Goal: Information Seeking & Learning: Learn about a topic

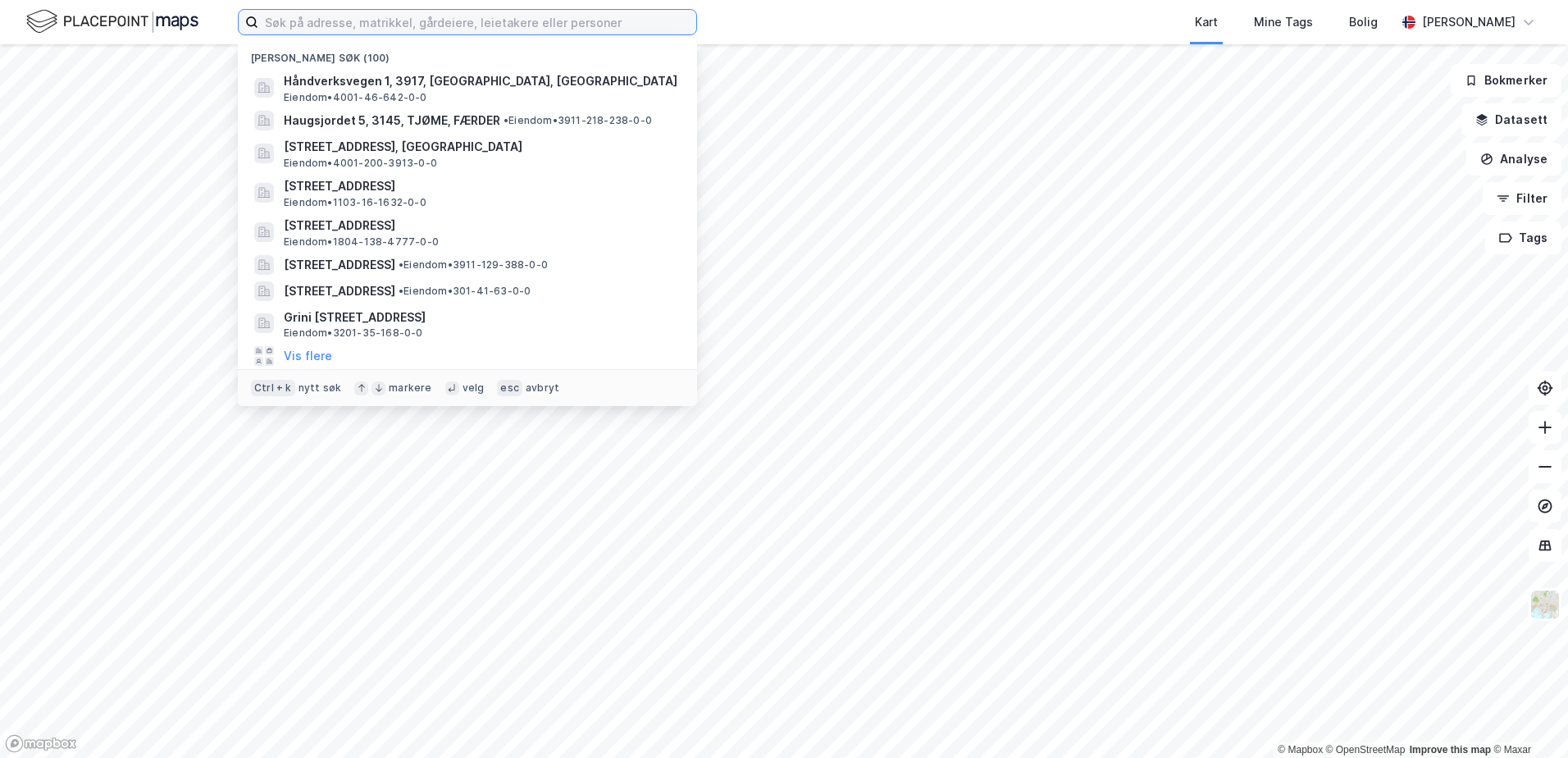
click at [280, 24] on input at bounding box center [476, 21] width 438 height 24
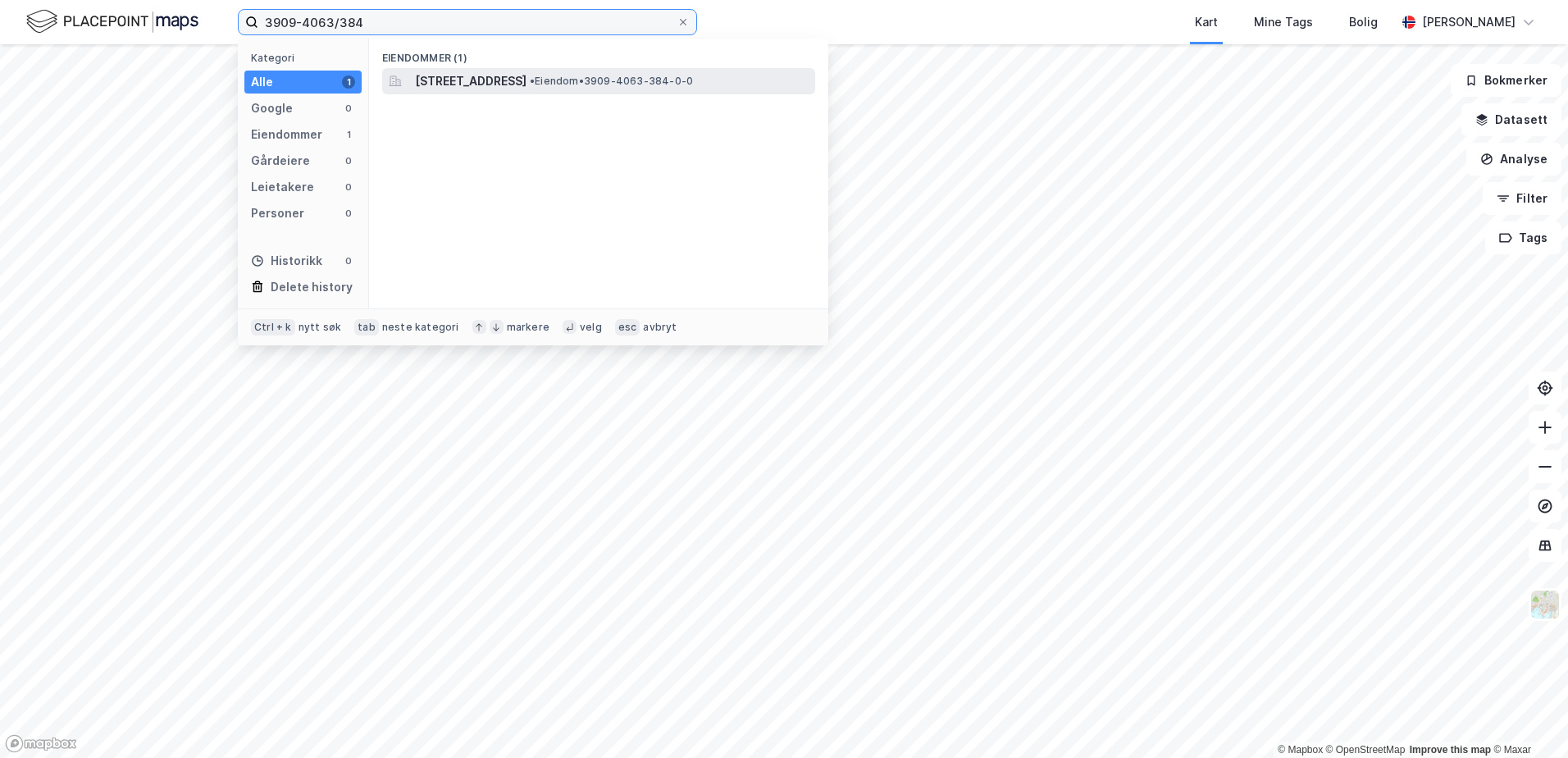
type input "3909-4063/384"
click at [502, 83] on span "[STREET_ADDRESS]" at bounding box center [470, 81] width 111 height 19
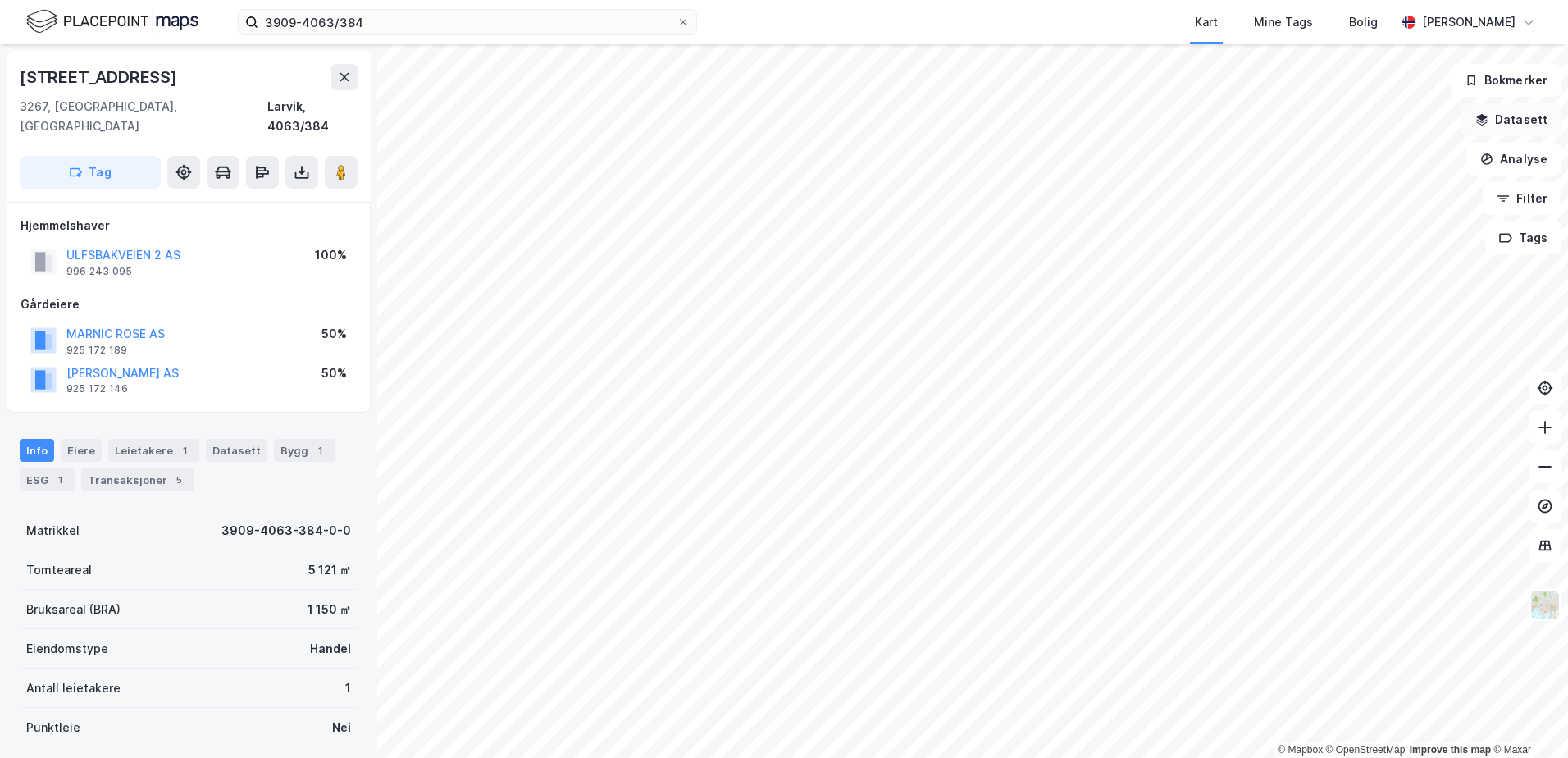
click at [1488, 117] on icon "button" at bounding box center [1482, 117] width 11 height 7
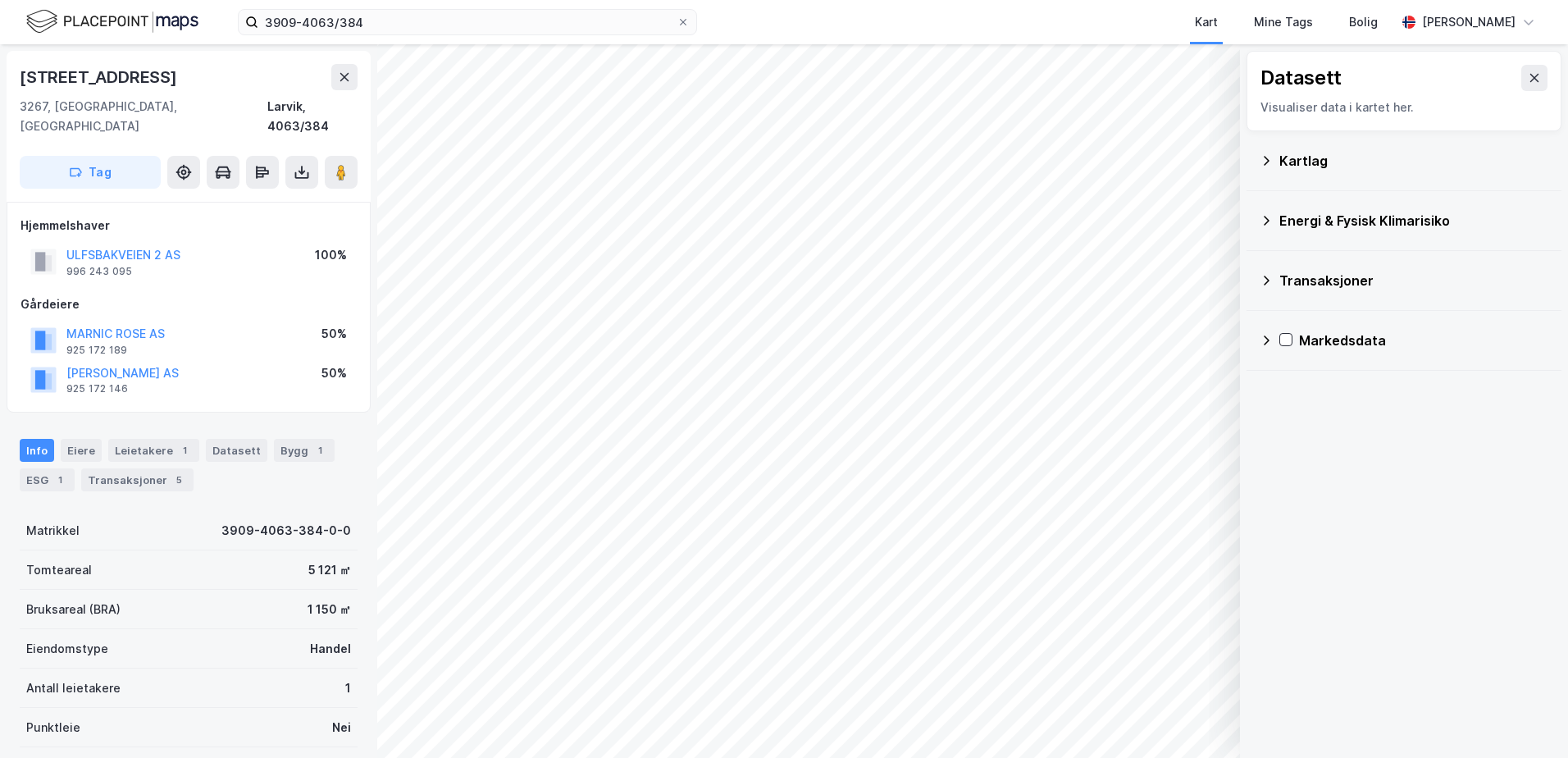
click at [1269, 160] on icon at bounding box center [1267, 159] width 6 height 9
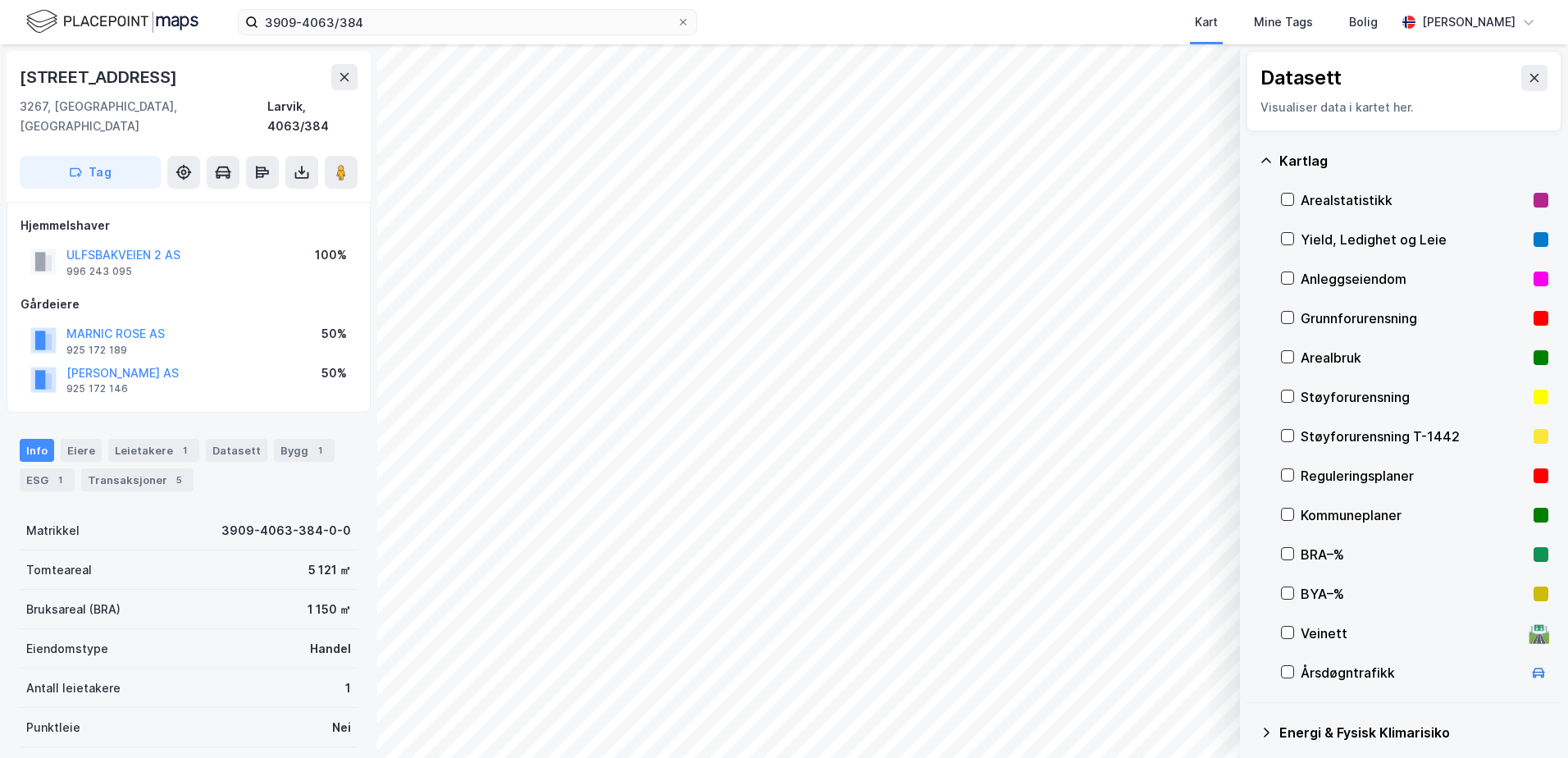
click at [1304, 476] on div "Reguleringsplaner" at bounding box center [1414, 475] width 226 height 19
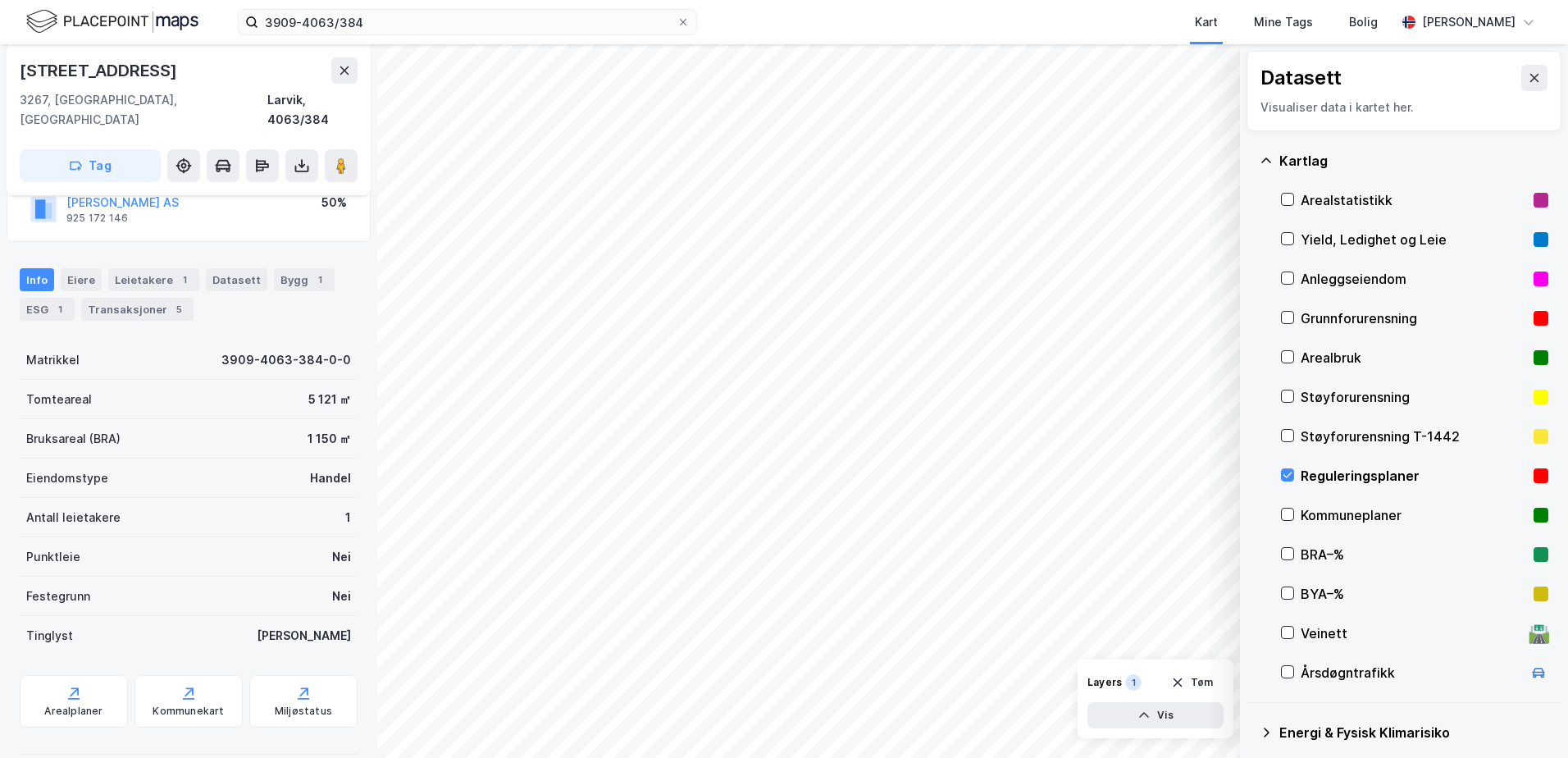
scroll to position [174, 0]
click at [1147, 715] on icon "button" at bounding box center [1145, 715] width 10 height 6
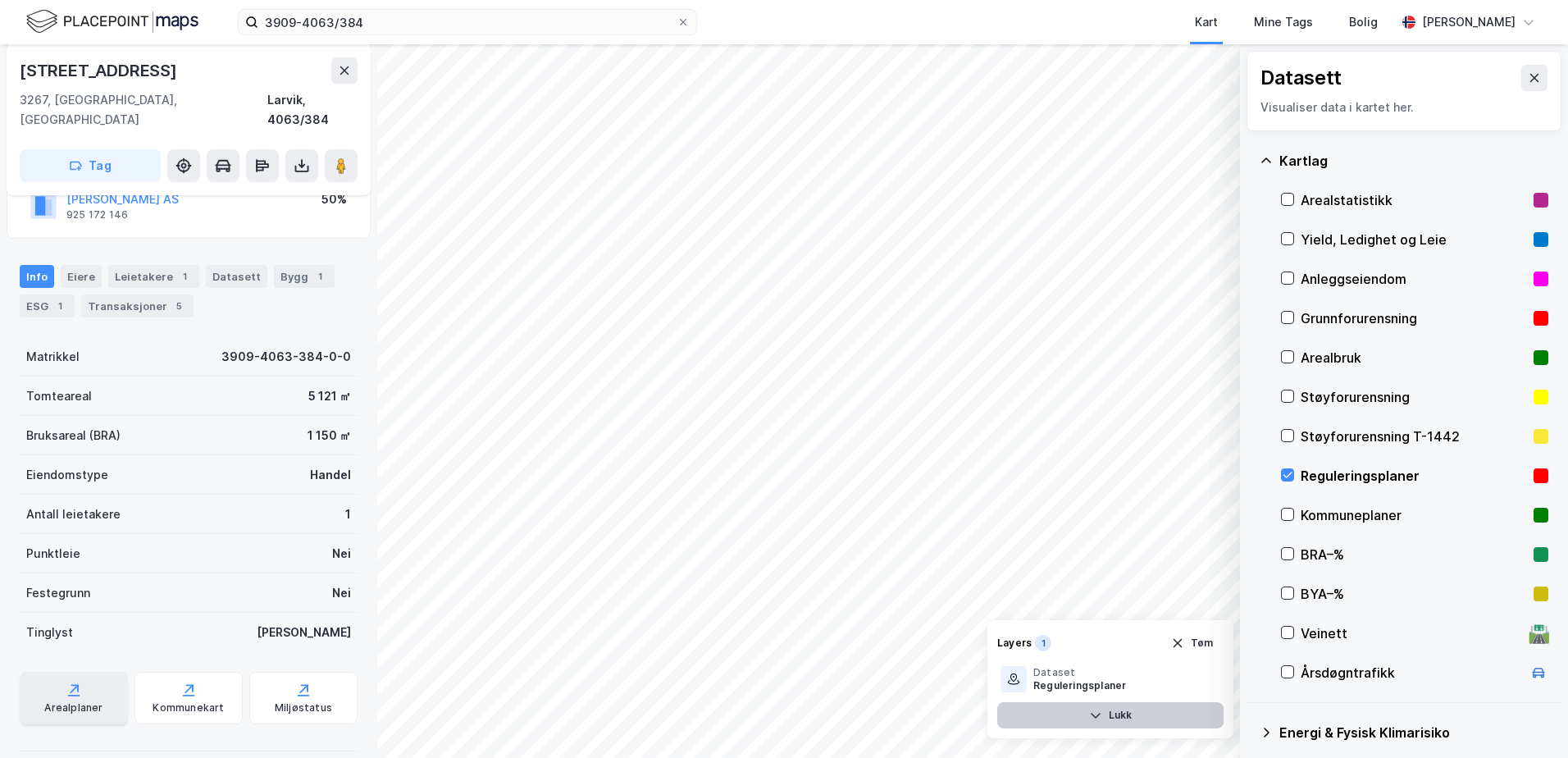
click at [76, 679] on div "Arealplaner" at bounding box center [73, 697] width 108 height 52
click at [1289, 477] on icon at bounding box center [1288, 475] width 12 height 12
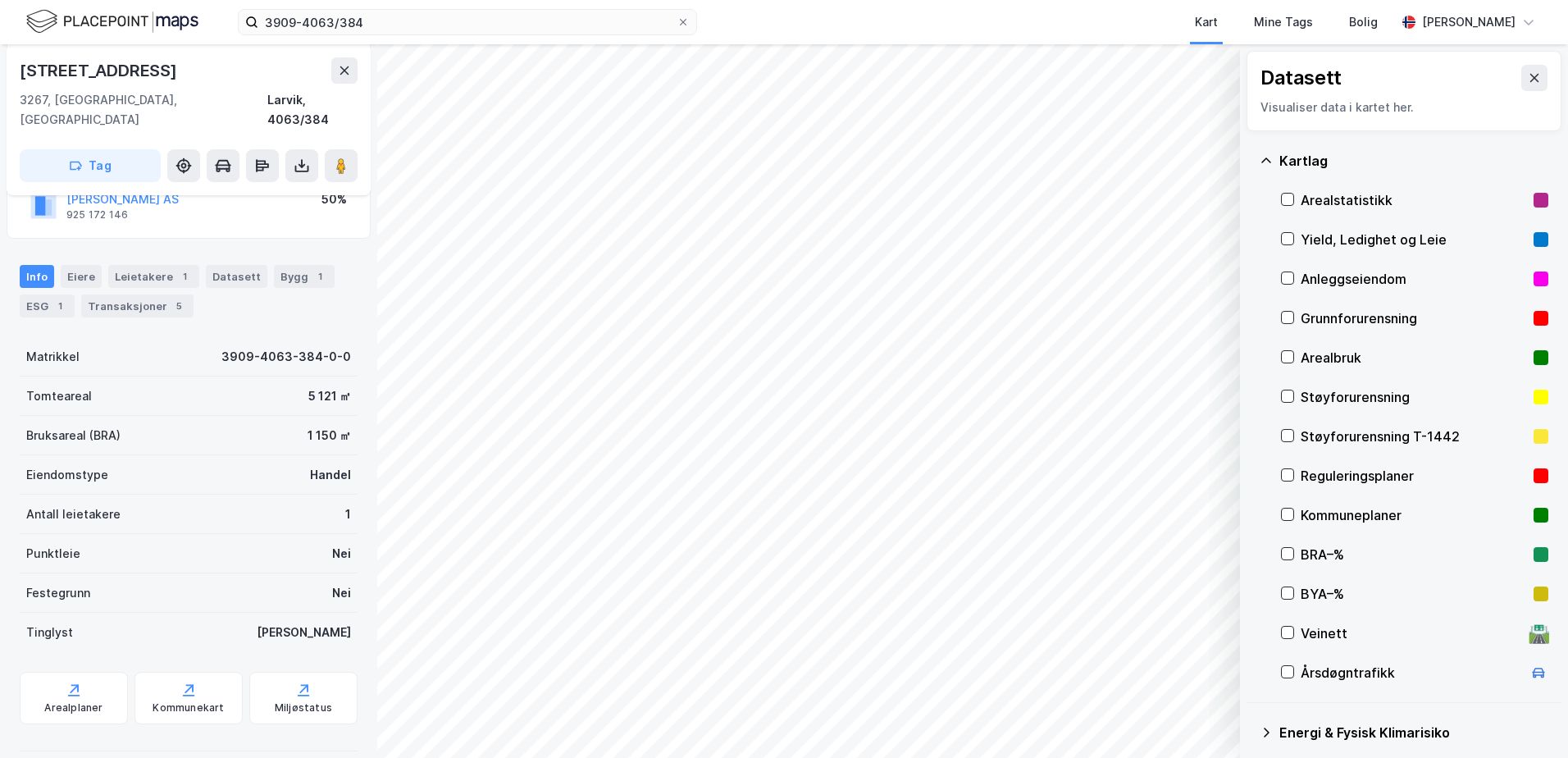
click at [1271, 160] on icon at bounding box center [1267, 161] width 14 height 14
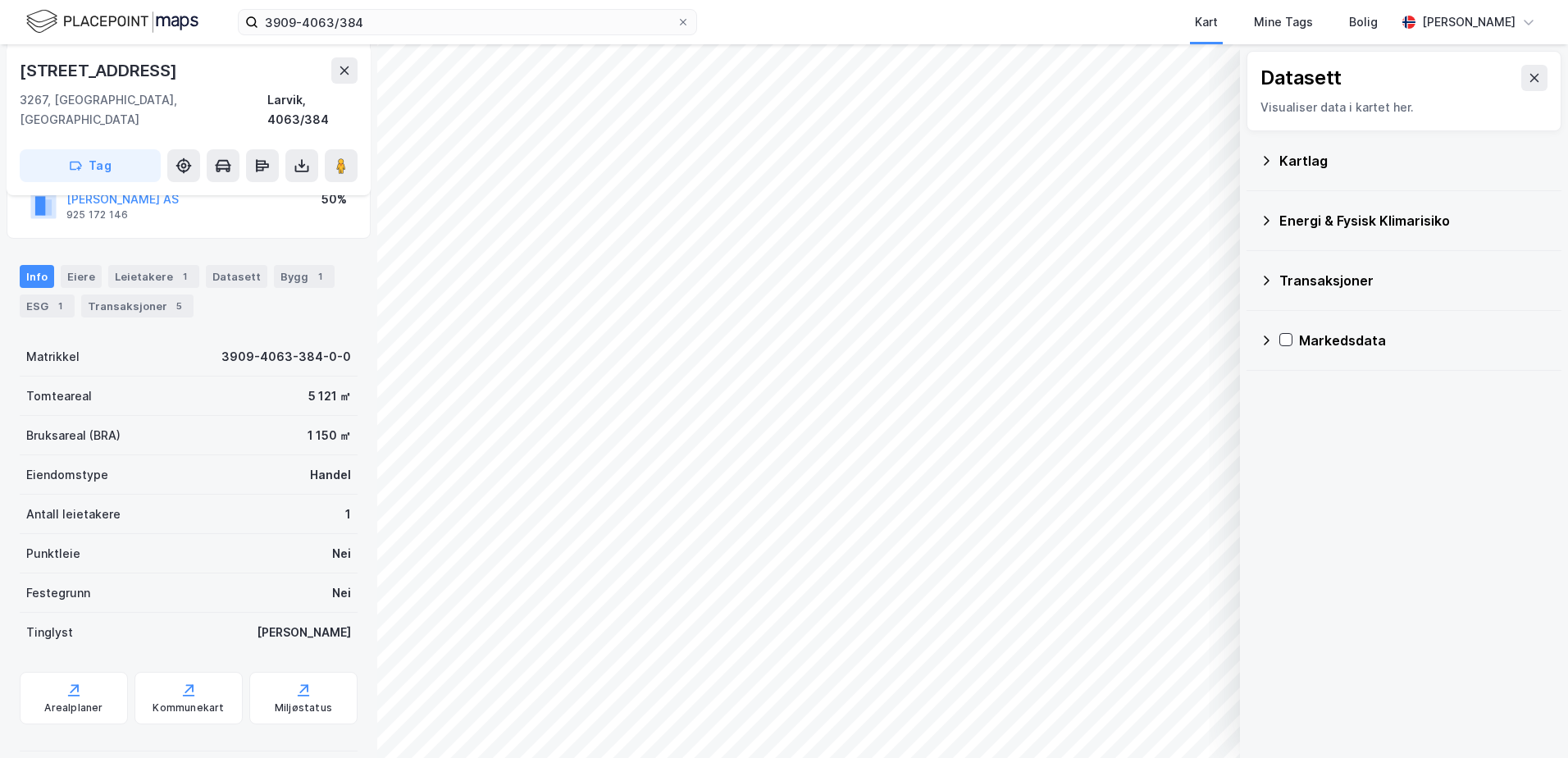
click at [1265, 223] on icon at bounding box center [1267, 221] width 14 height 14
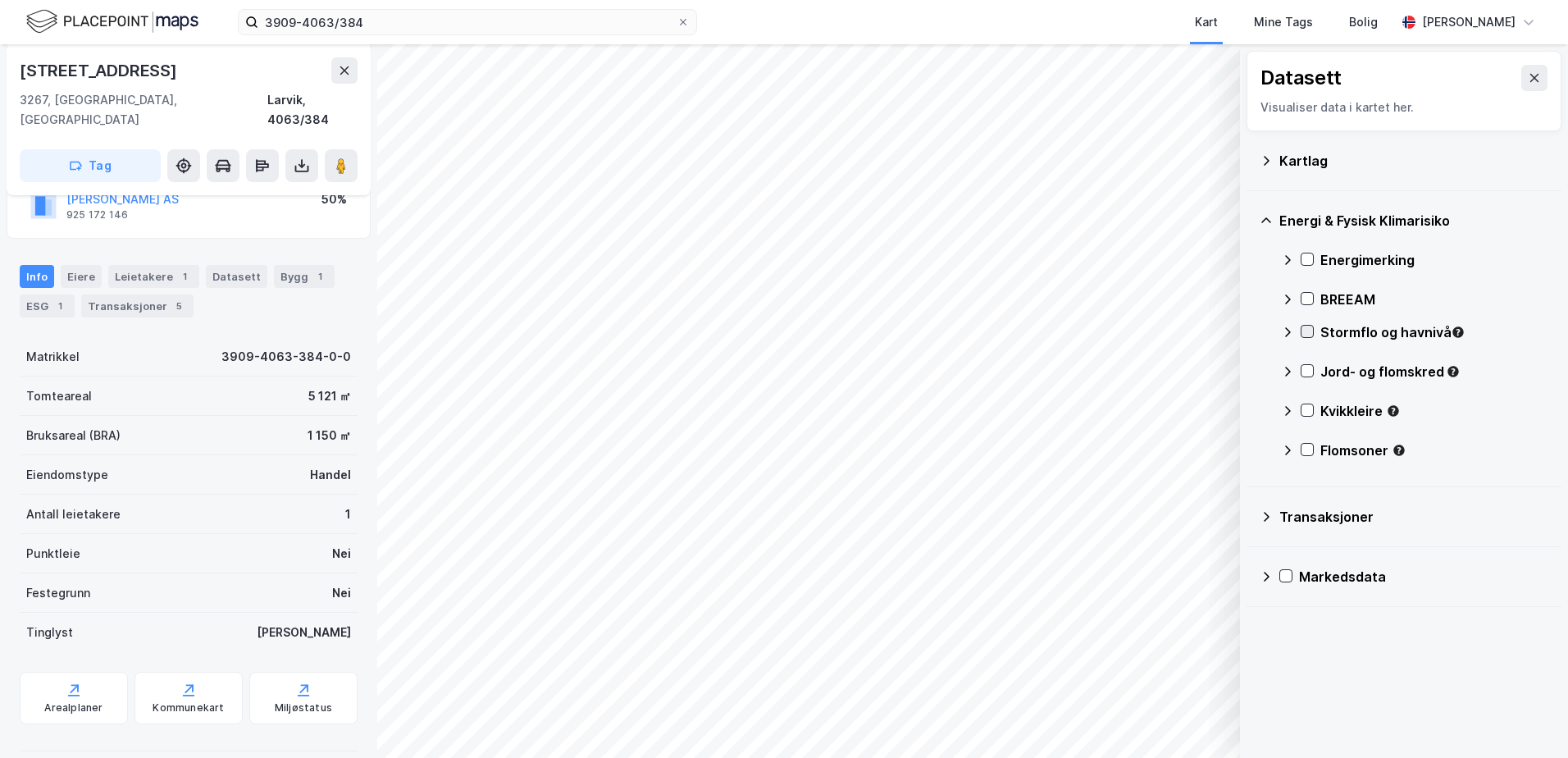
click at [1304, 331] on icon at bounding box center [1307, 331] width 9 height 6
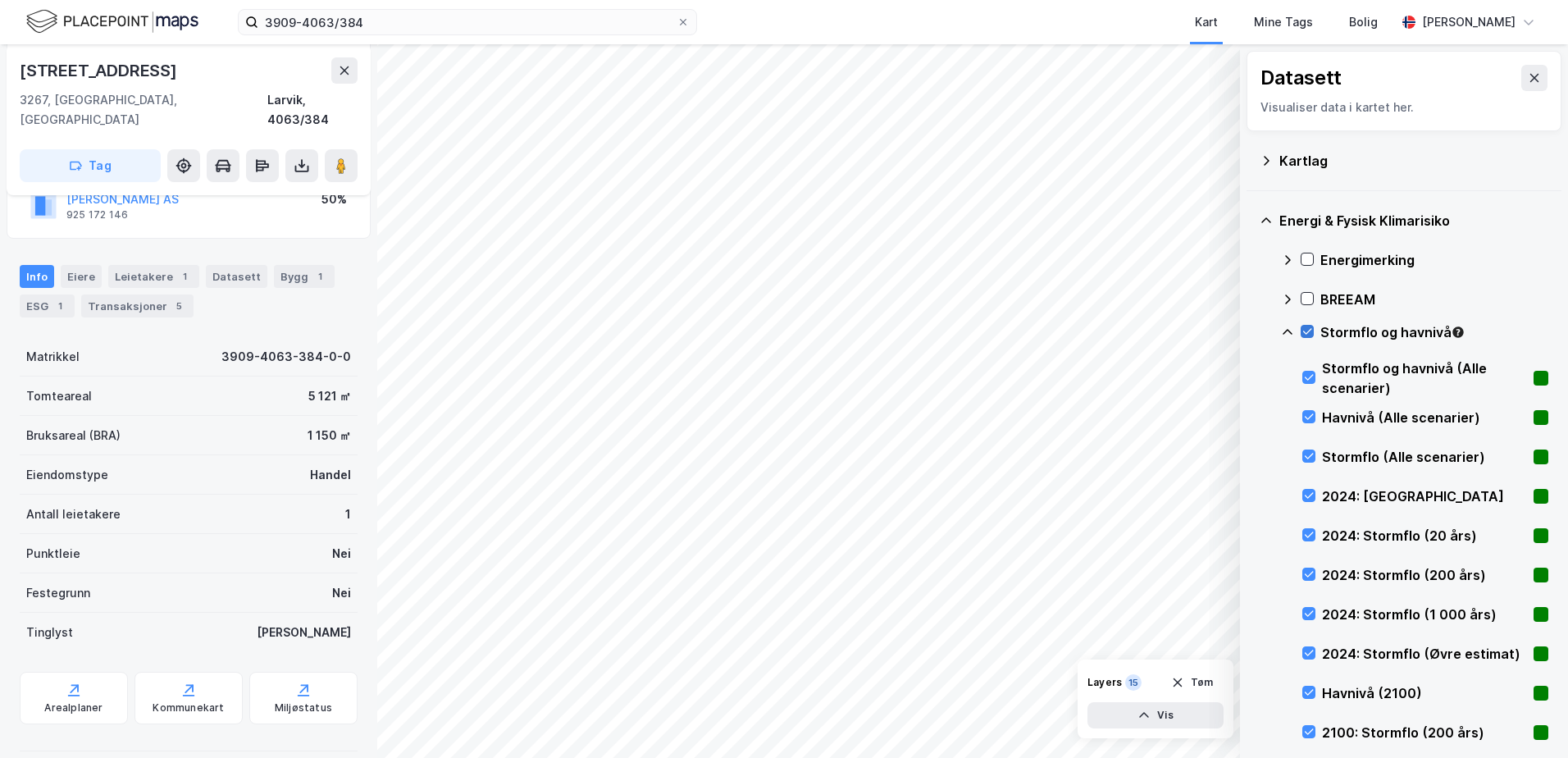
click at [1307, 331] on icon at bounding box center [1307, 331] width 12 height 12
click at [1308, 256] on icon at bounding box center [1307, 259] width 12 height 12
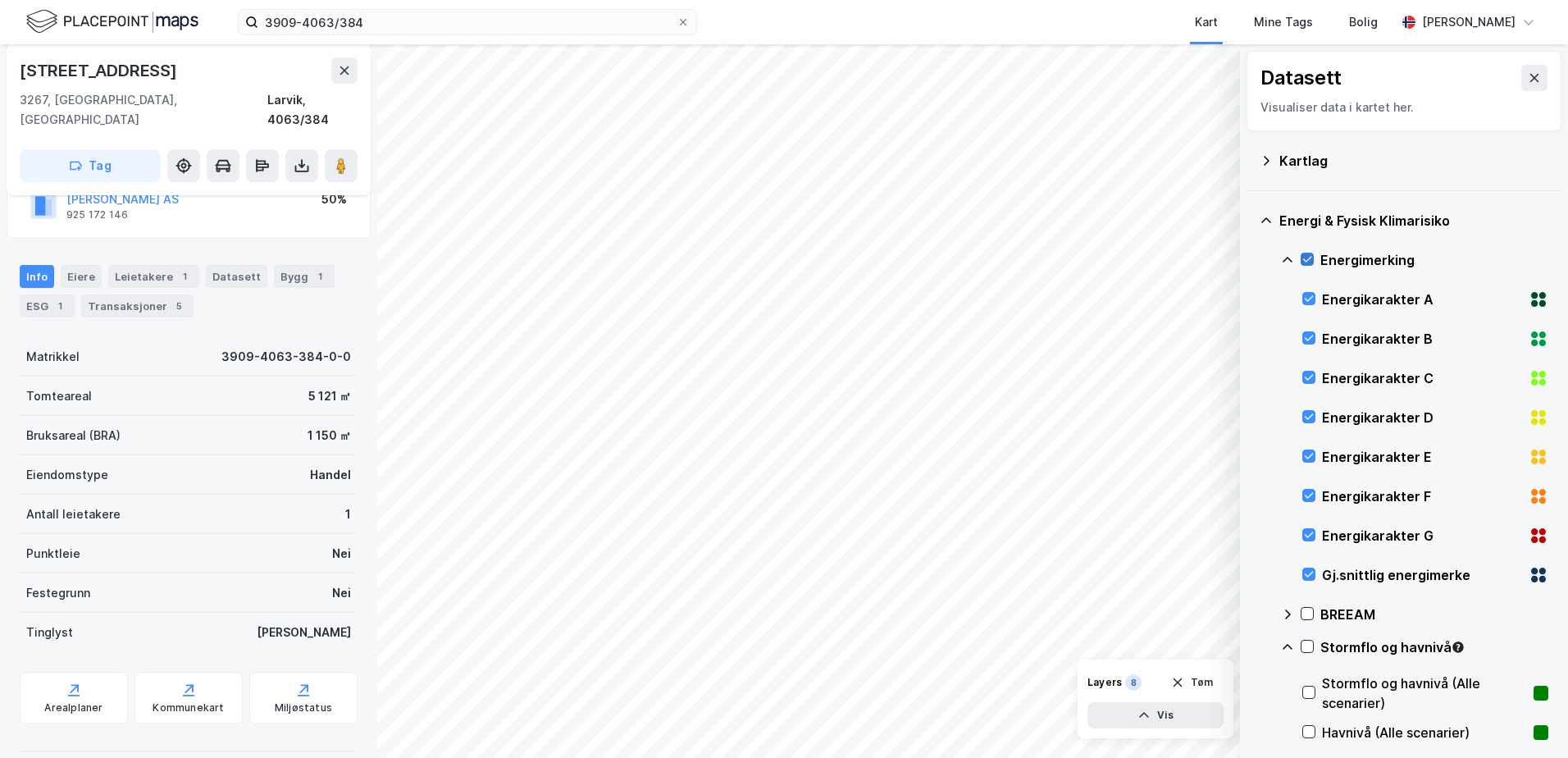
click at [1308, 259] on icon at bounding box center [1307, 259] width 12 height 12
click at [1285, 263] on icon at bounding box center [1288, 260] width 14 height 14
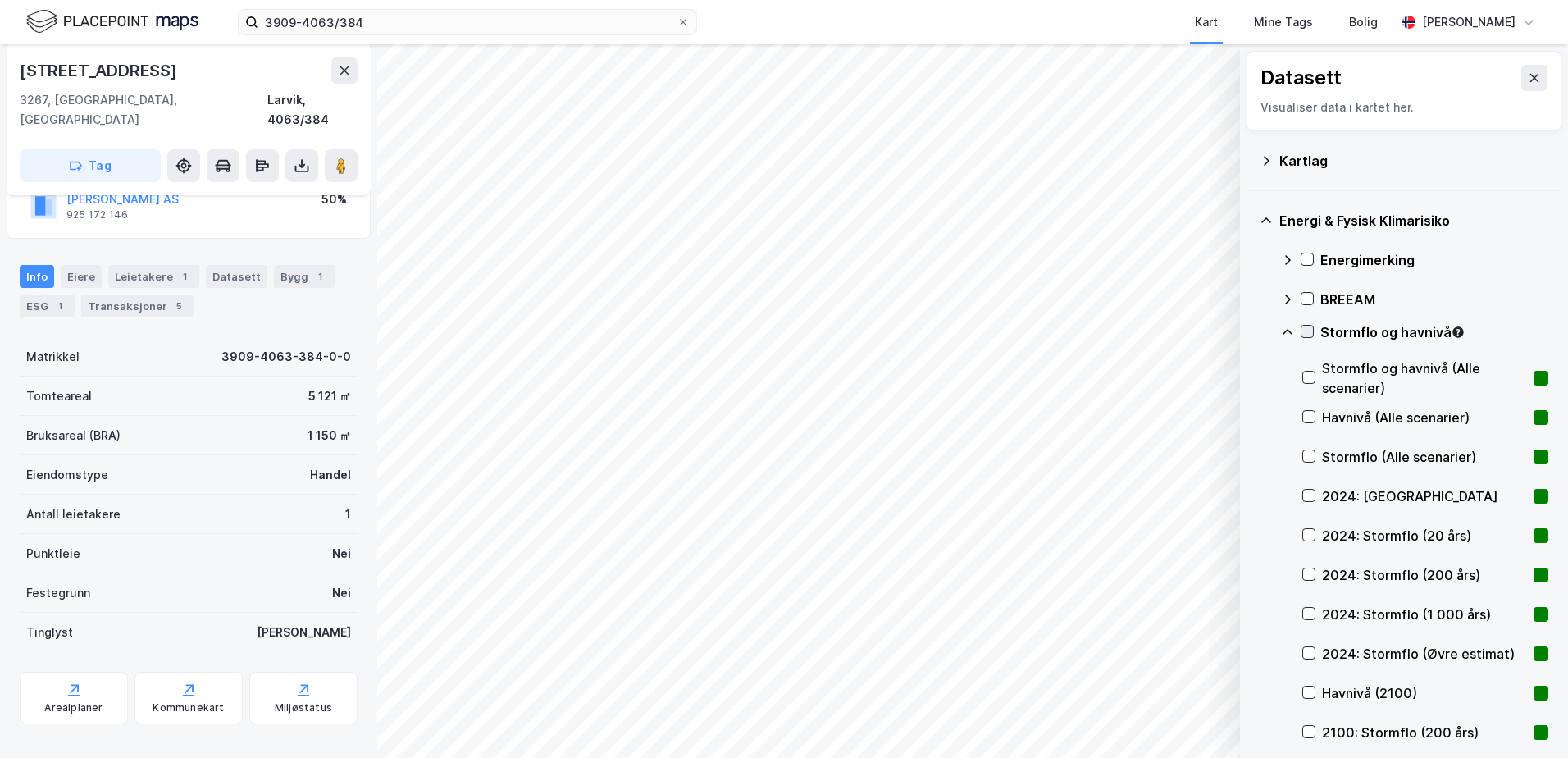
click at [1307, 334] on icon at bounding box center [1307, 331] width 12 height 12
click at [1310, 297] on icon at bounding box center [1307, 299] width 9 height 6
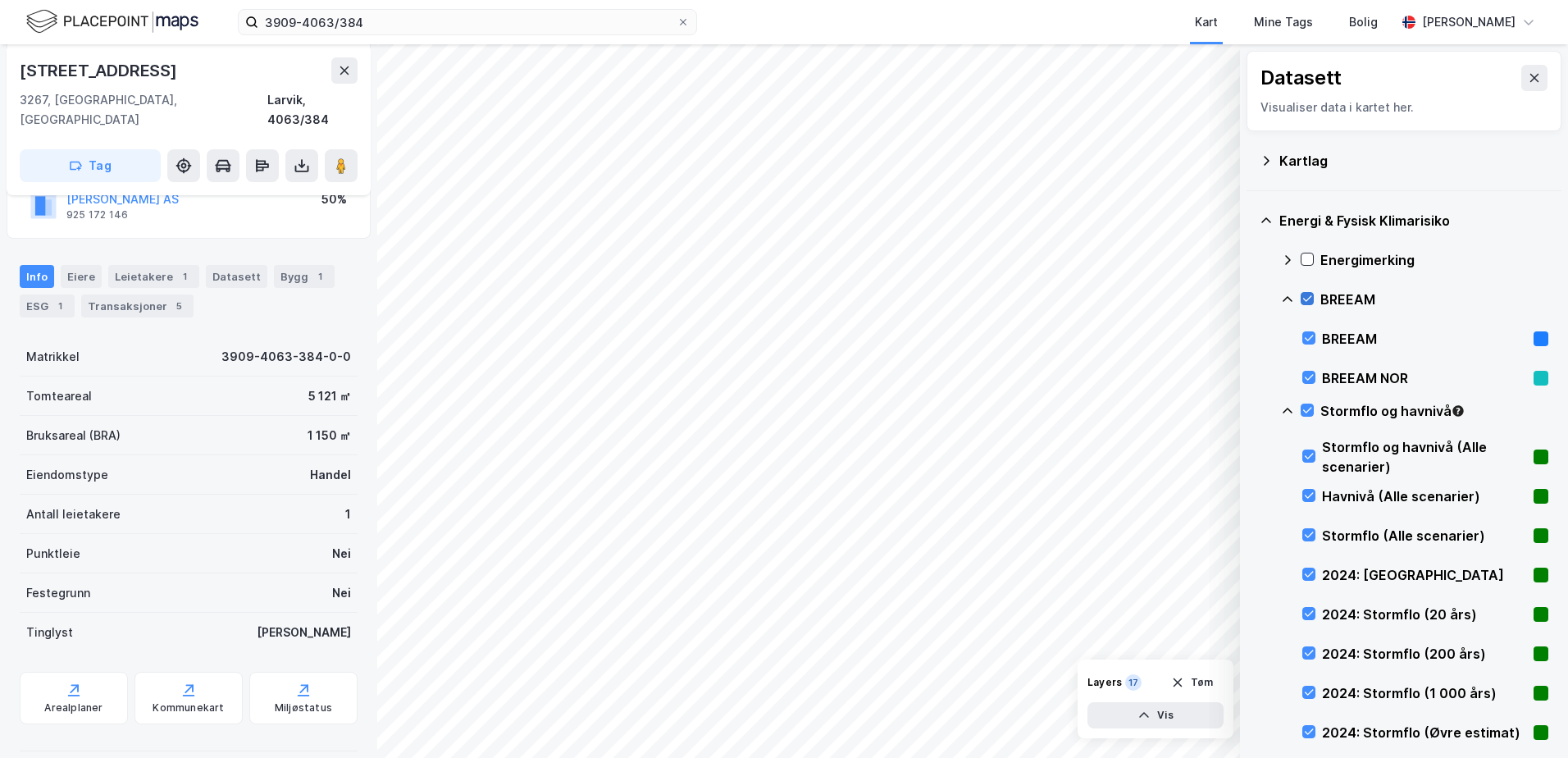
click at [1310, 297] on icon at bounding box center [1307, 299] width 9 height 6
click at [1307, 412] on icon at bounding box center [1307, 410] width 9 height 6
click at [1290, 408] on icon at bounding box center [1288, 411] width 14 height 14
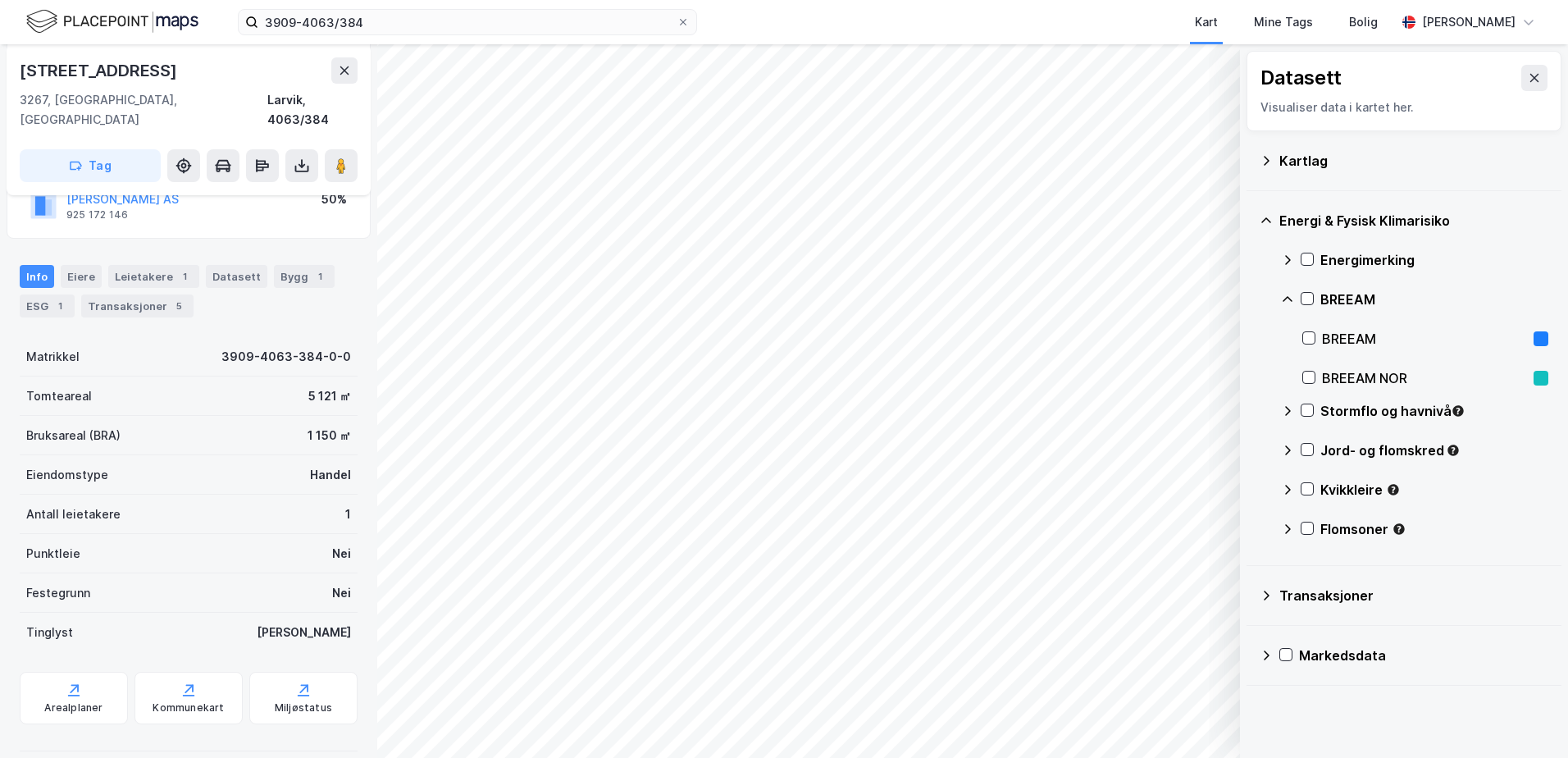
click at [1289, 408] on icon at bounding box center [1288, 410] width 6 height 10
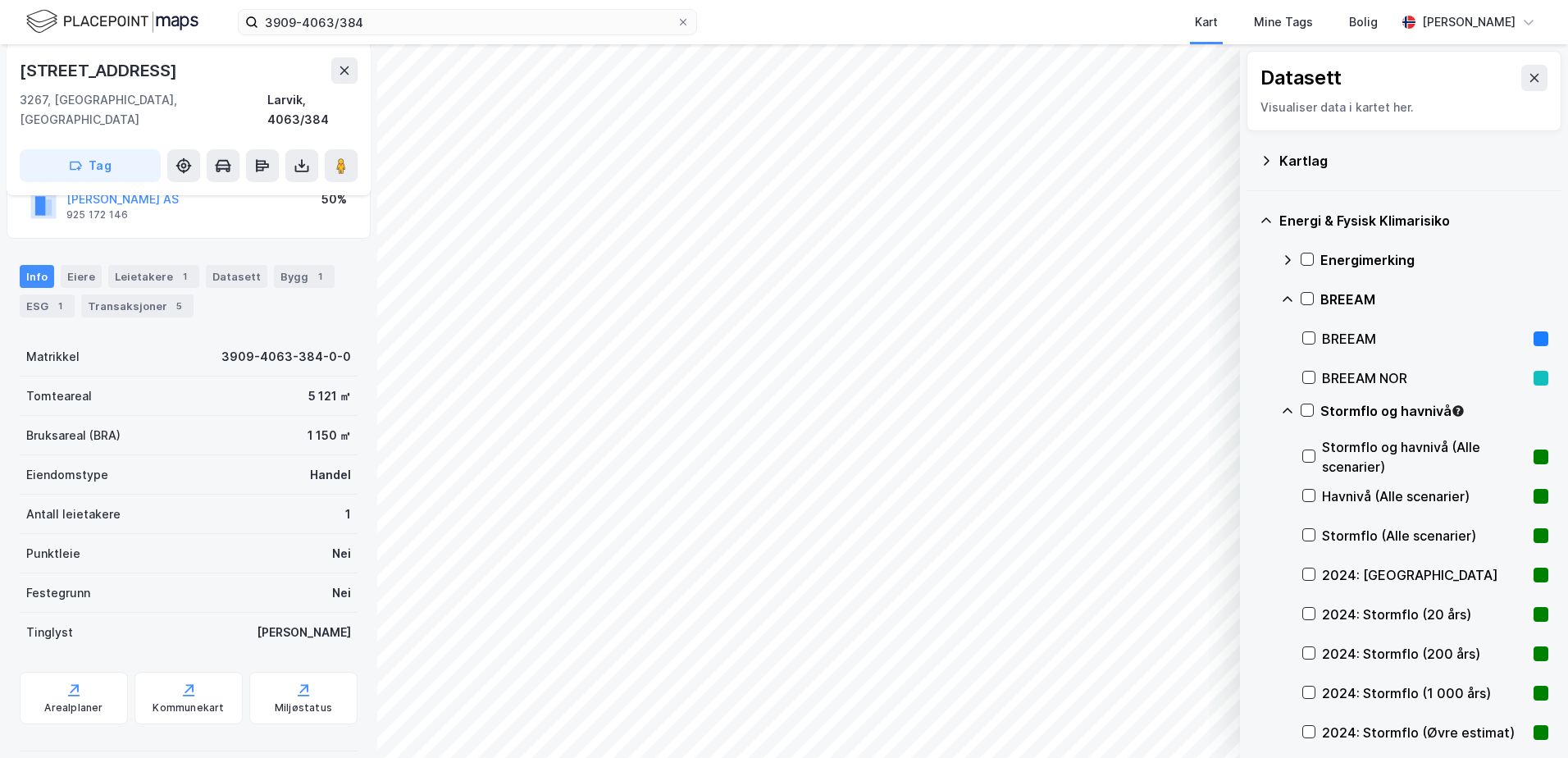
click at [1285, 406] on icon at bounding box center [1288, 411] width 14 height 14
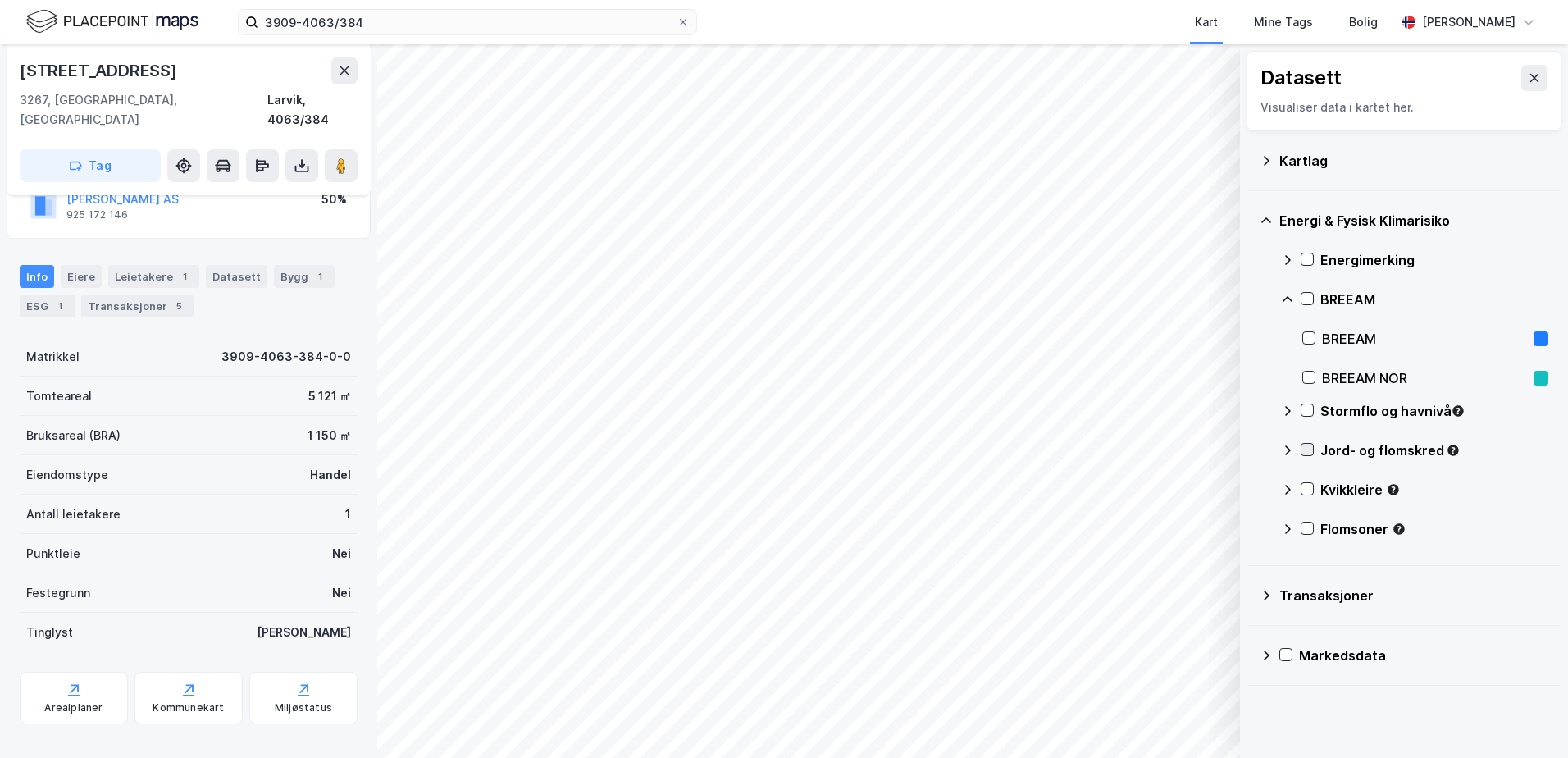
click at [1308, 448] on icon at bounding box center [1307, 449] width 12 height 12
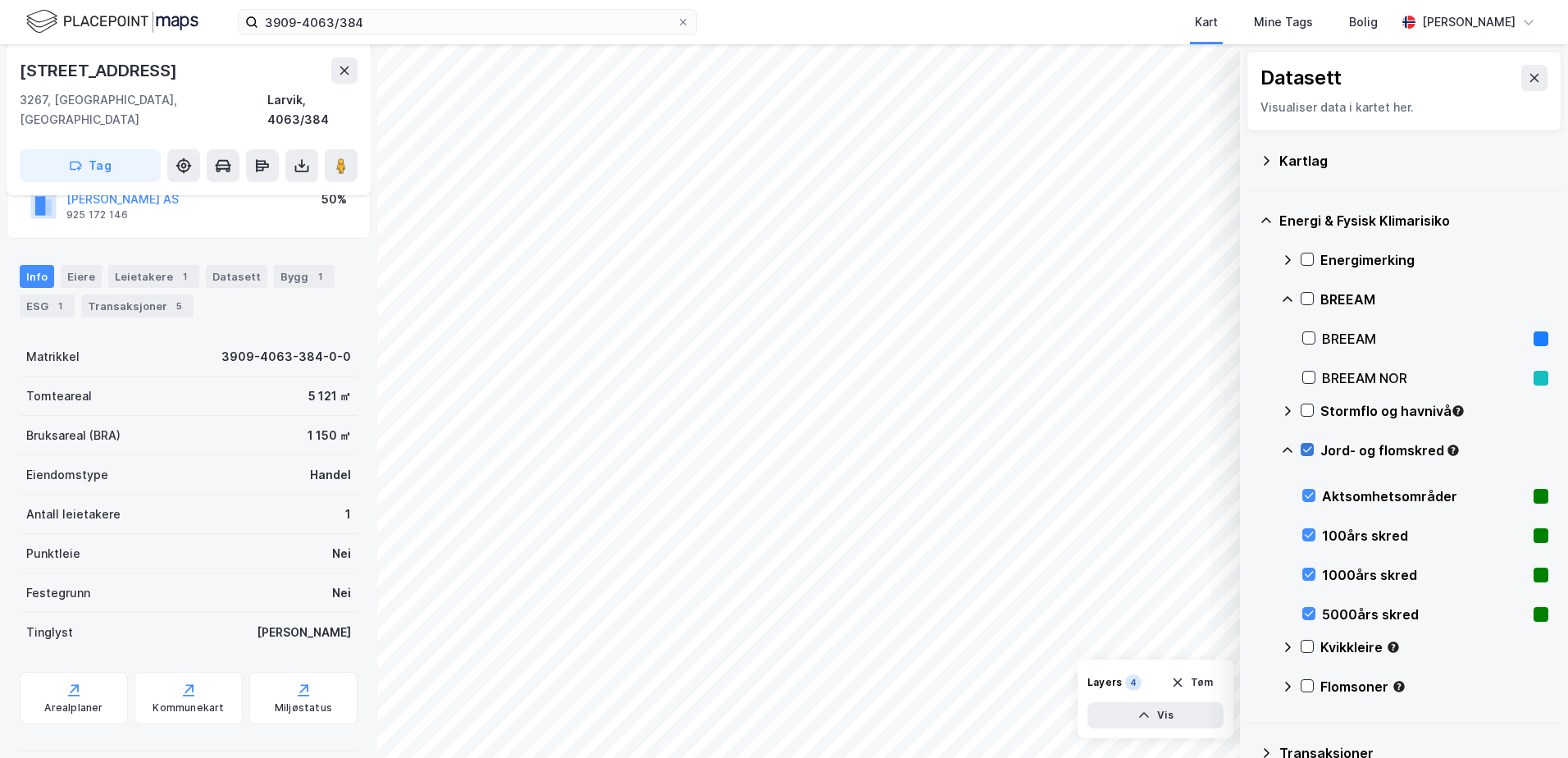
click at [1307, 451] on icon at bounding box center [1307, 449] width 12 height 12
click at [1286, 449] on icon at bounding box center [1288, 450] width 10 height 6
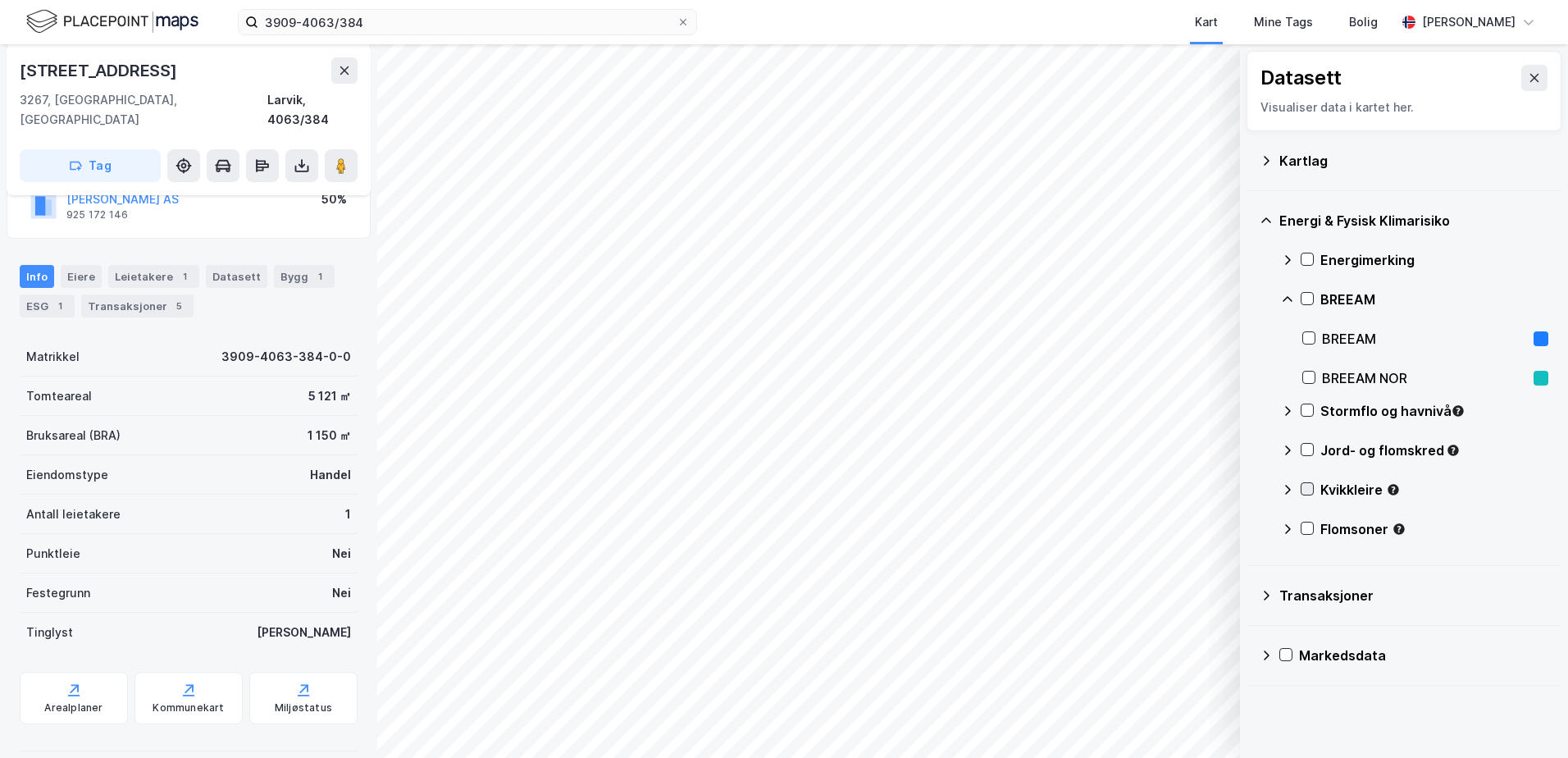
click at [1306, 491] on icon at bounding box center [1307, 489] width 9 height 6
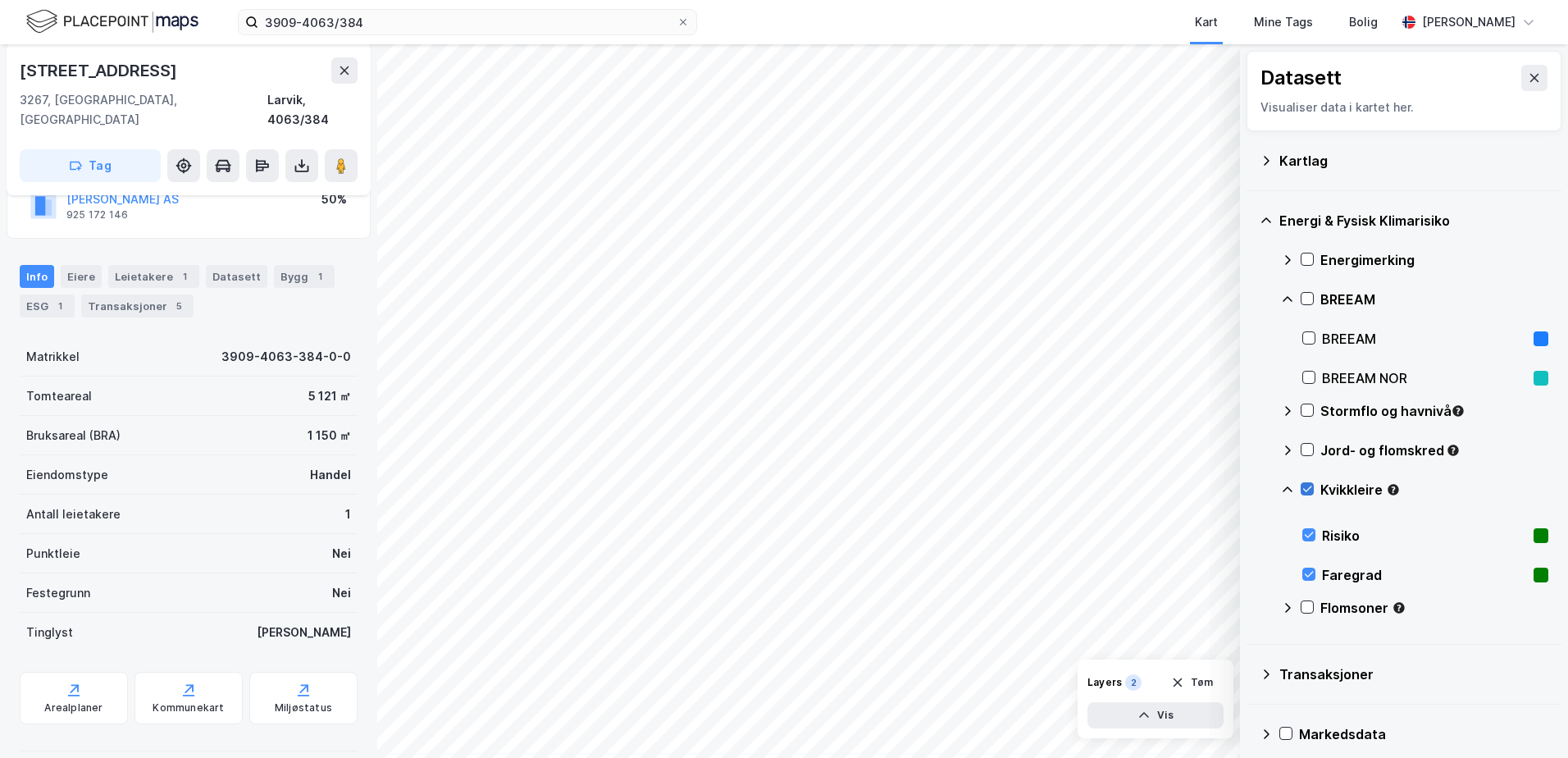
click at [1306, 491] on icon at bounding box center [1307, 489] width 9 height 6
click at [1283, 491] on icon at bounding box center [1288, 490] width 14 height 14
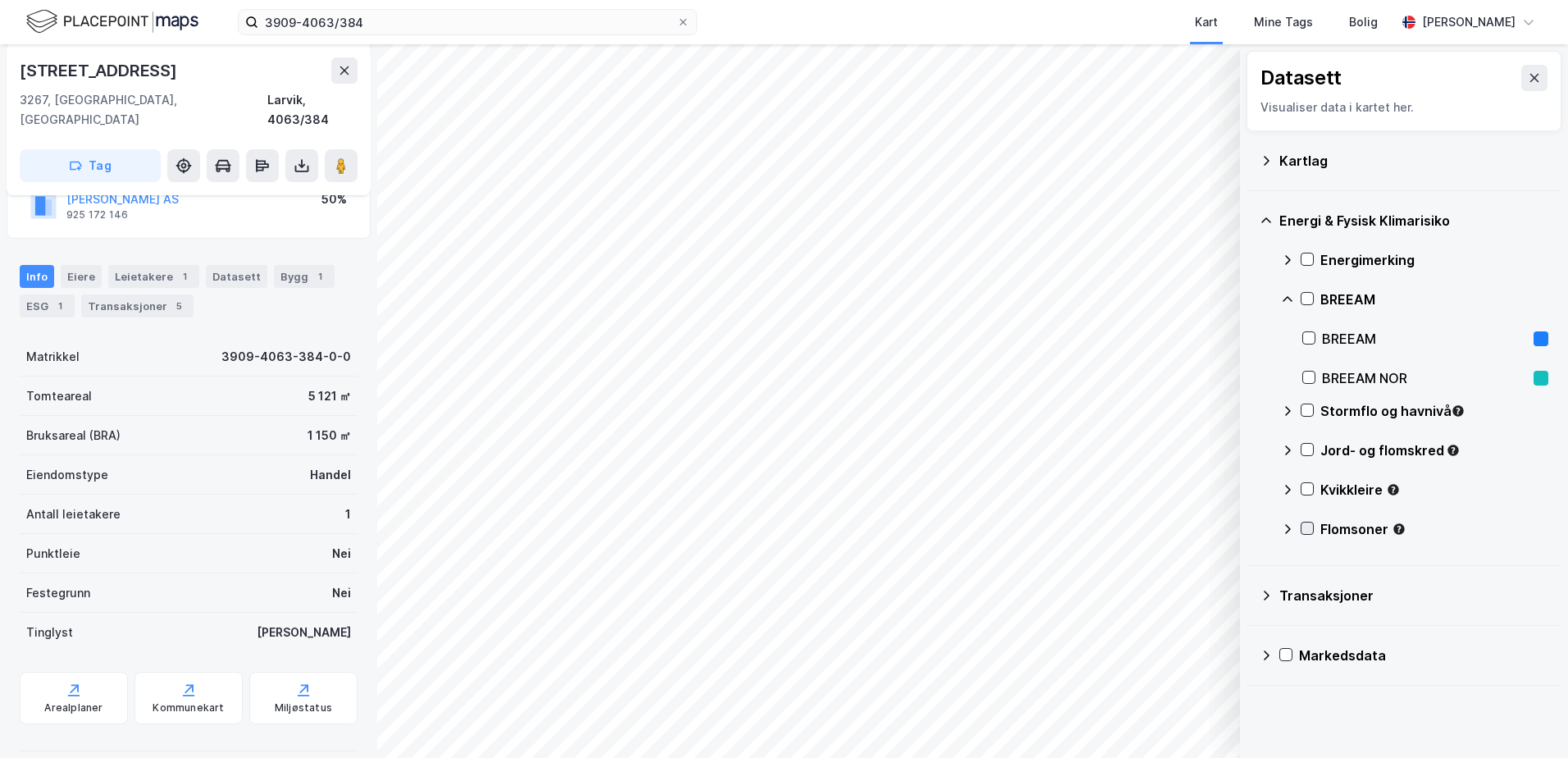
click at [1311, 526] on icon at bounding box center [1307, 528] width 9 height 6
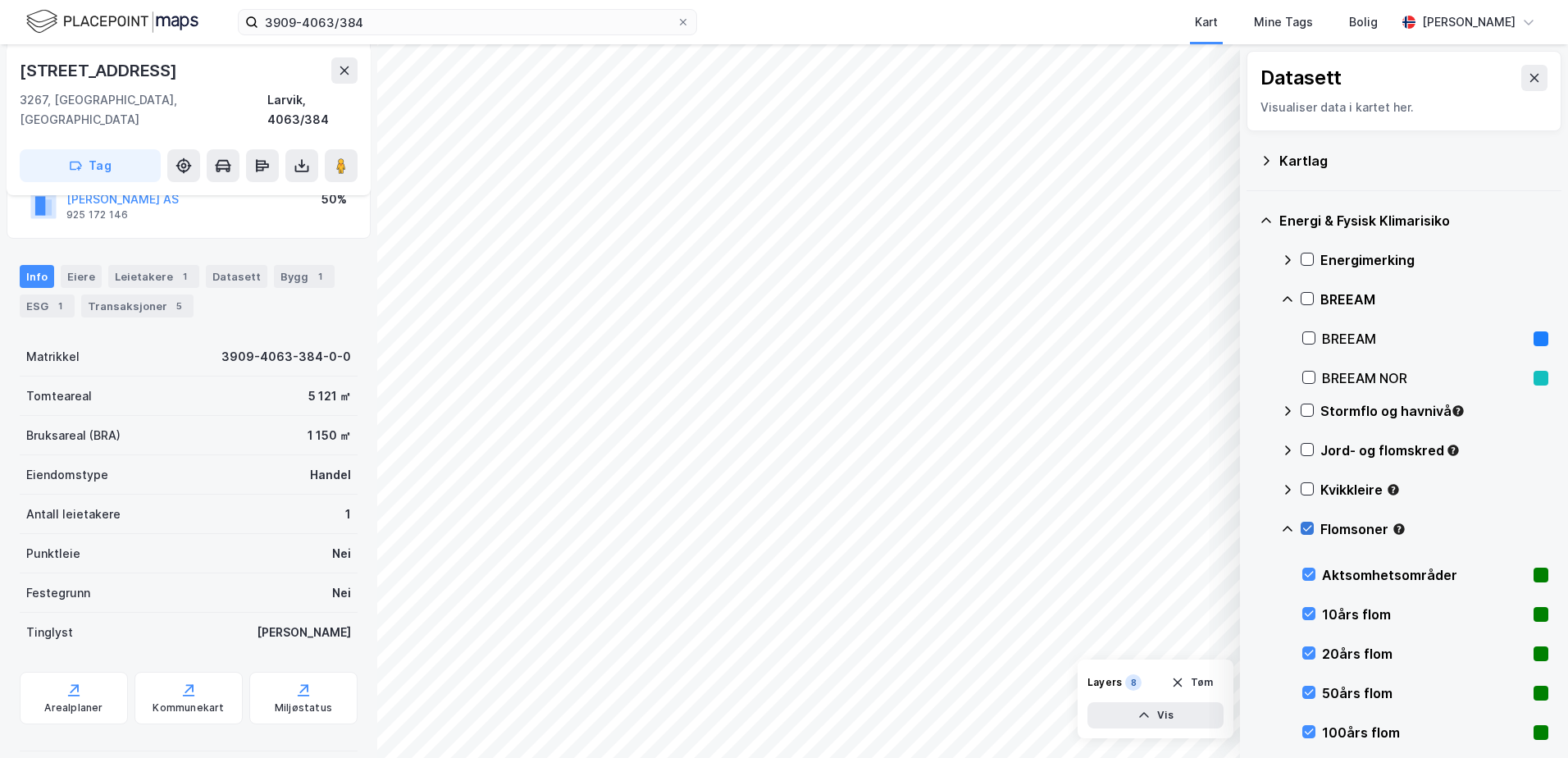
click at [1311, 526] on icon at bounding box center [1307, 528] width 9 height 6
